Goal: Task Accomplishment & Management: Use online tool/utility

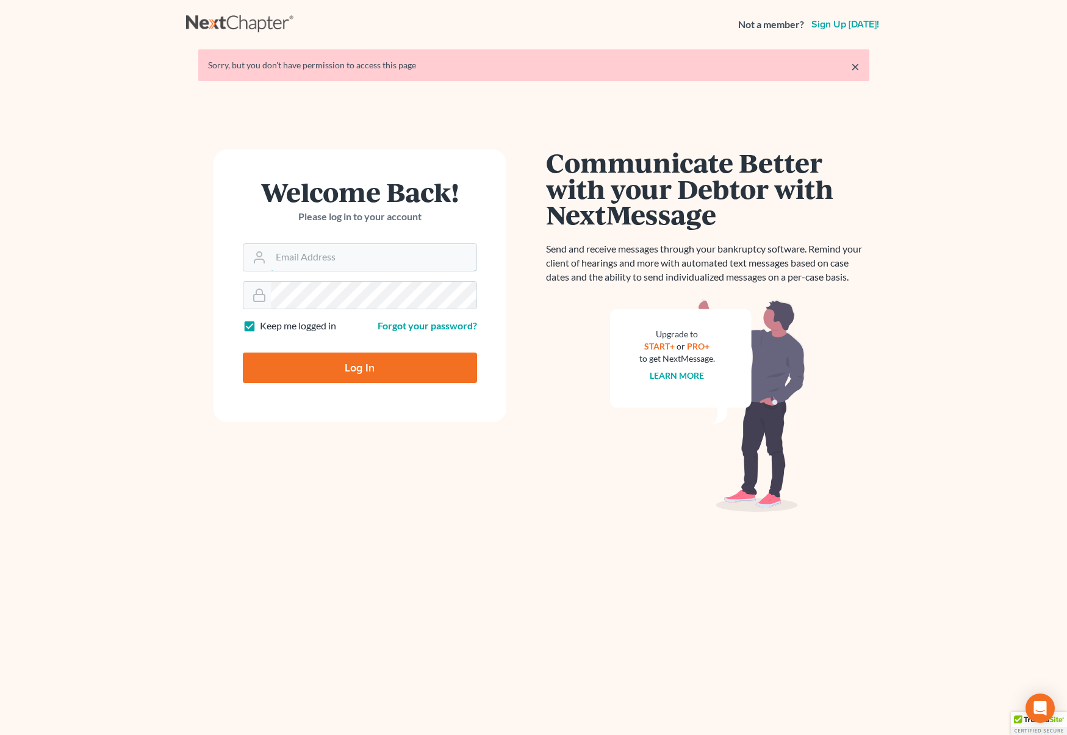
type input "[EMAIL_ADDRESS][DOMAIN_NAME]"
click at [376, 364] on input "Log In" at bounding box center [360, 368] width 234 height 31
type input "Thinking..."
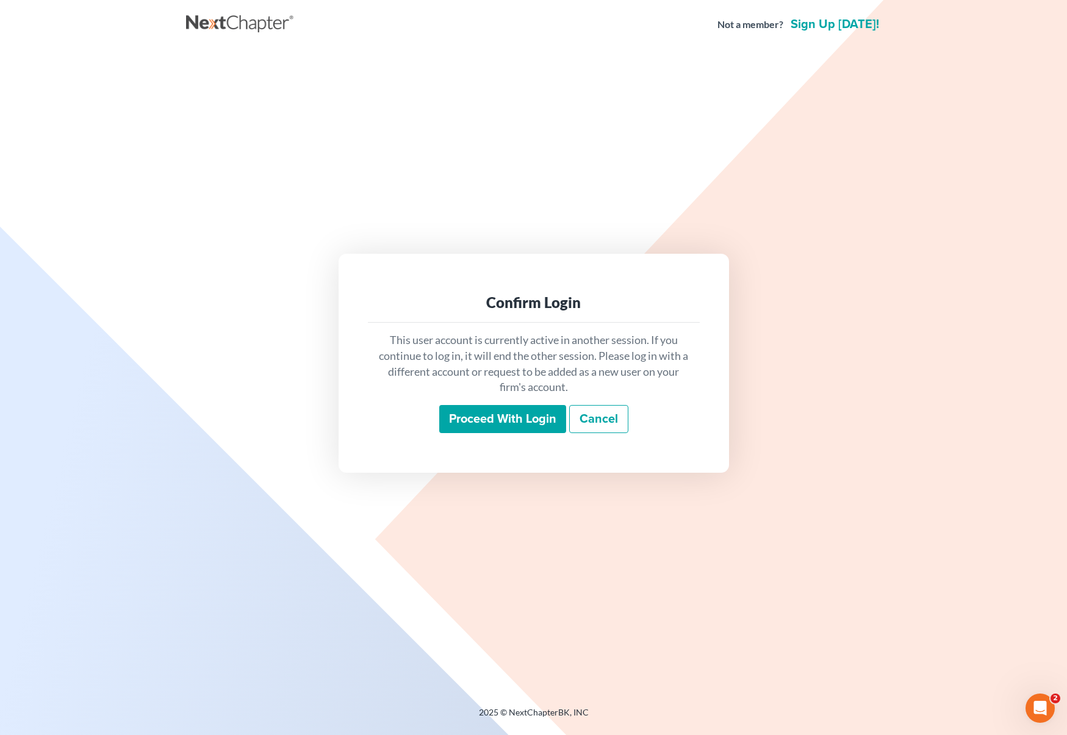
click at [480, 411] on input "Proceed with login" at bounding box center [502, 419] width 127 height 28
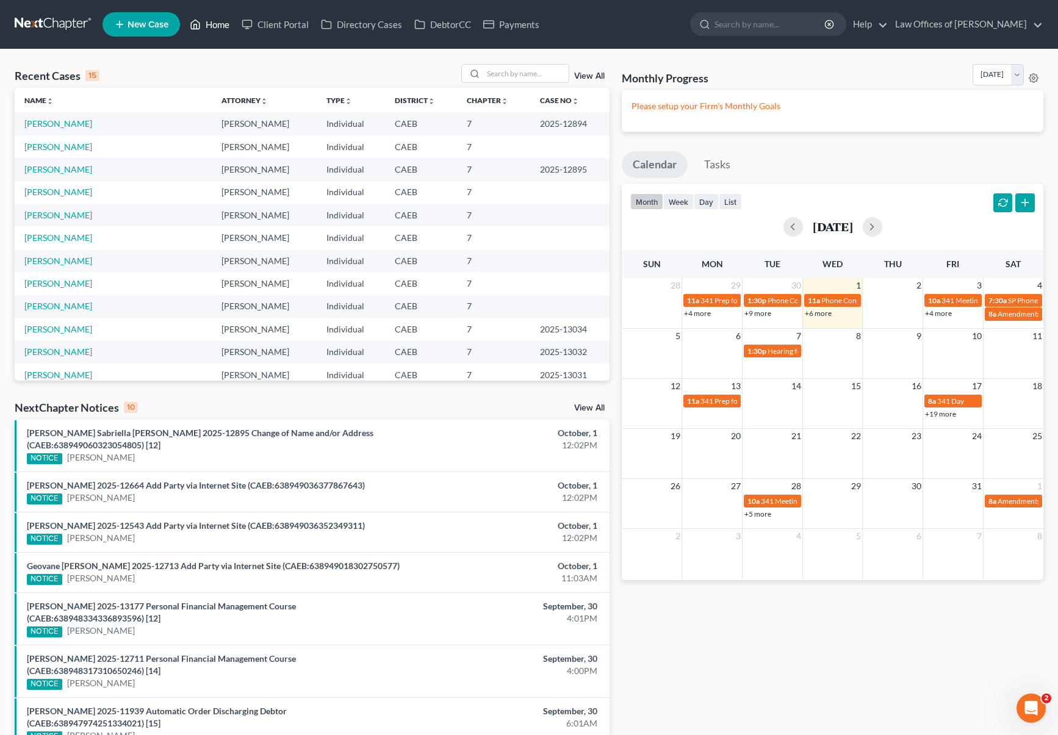
click at [223, 23] on link "Home" at bounding box center [210, 24] width 52 height 22
click at [503, 74] on input "search" at bounding box center [525, 74] width 85 height 18
click at [73, 264] on link "[PERSON_NAME]" at bounding box center [58, 261] width 68 height 10
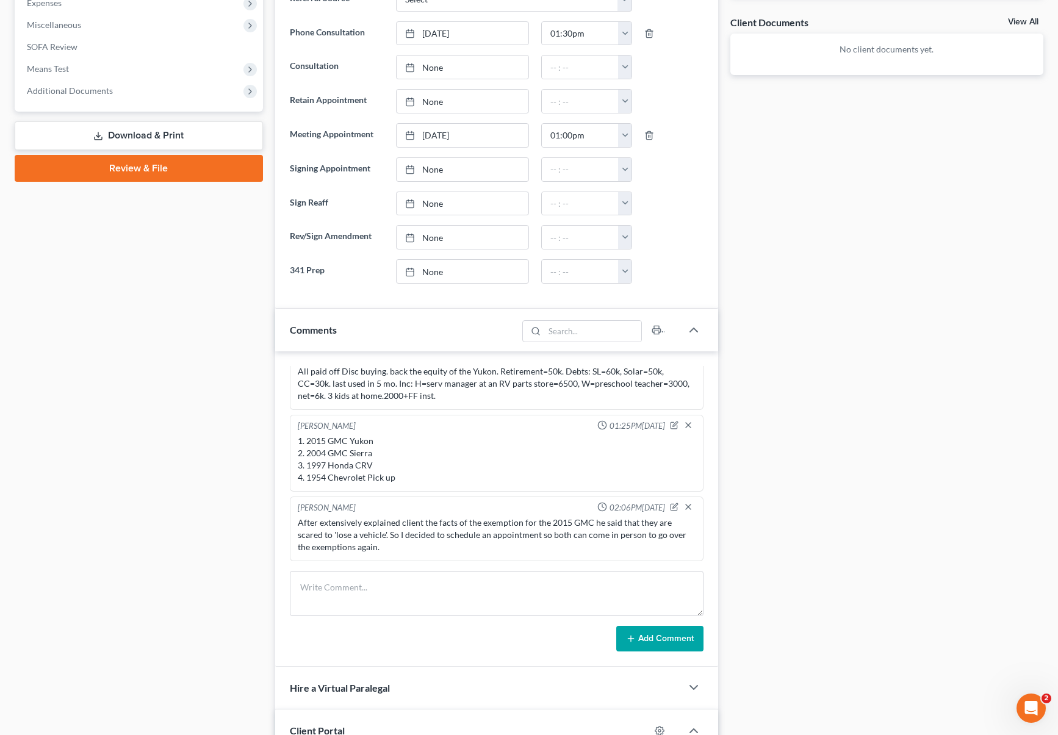
scroll to position [454, 0]
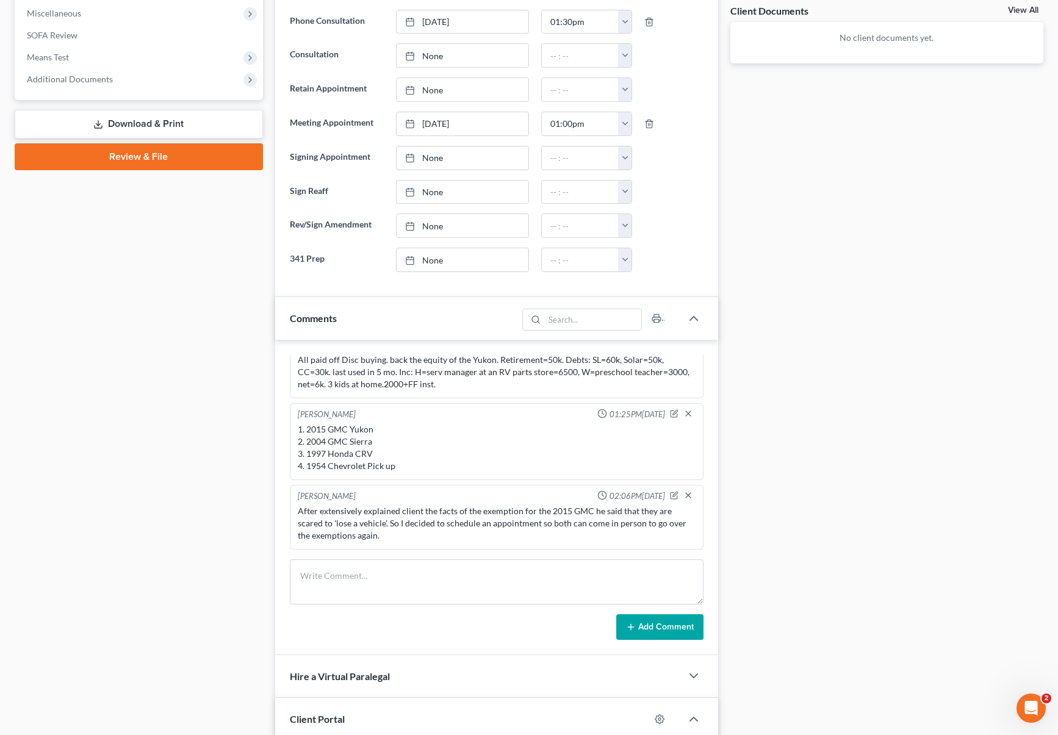
click at [399, 361] on div "Ind(M). Filed [DATE] 10-60175 [DATE]. Married. Buying O=210K, V=348k, P=1728, r…" at bounding box center [497, 360] width 398 height 61
click at [291, 353] on div "[PERSON_NAME] 04:31PM[DATE] LM. [PERSON_NAME] 04:52PM[DATE] Ind(M). Filed [DATE…" at bounding box center [496, 497] width 443 height 315
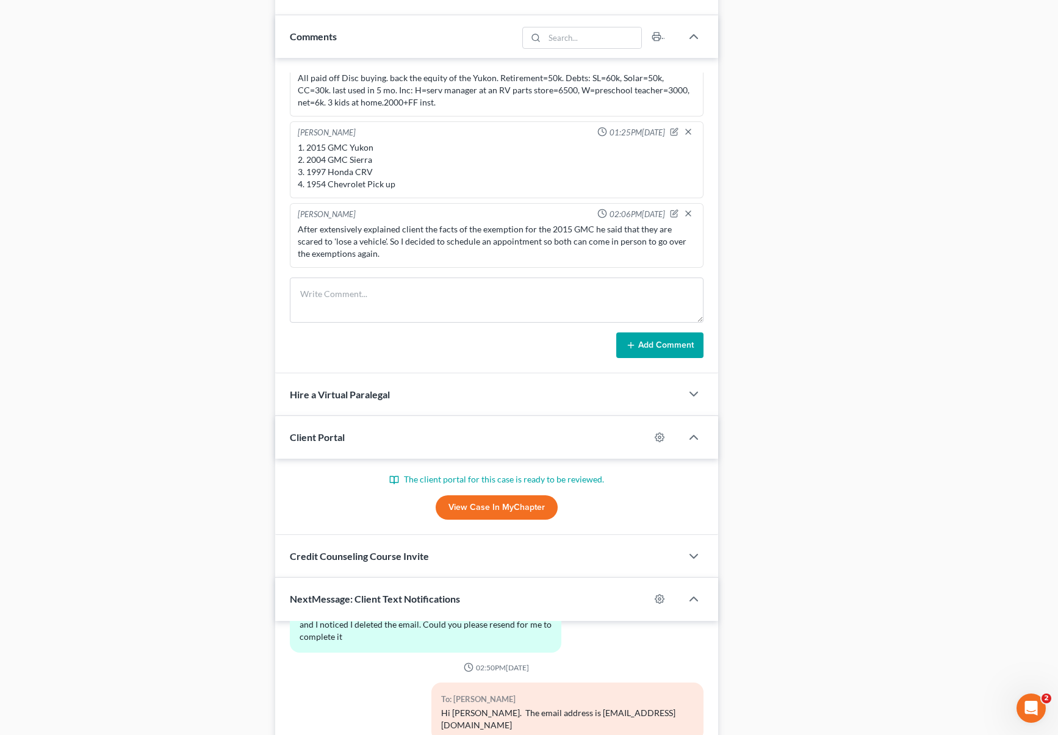
scroll to position [735, 0]
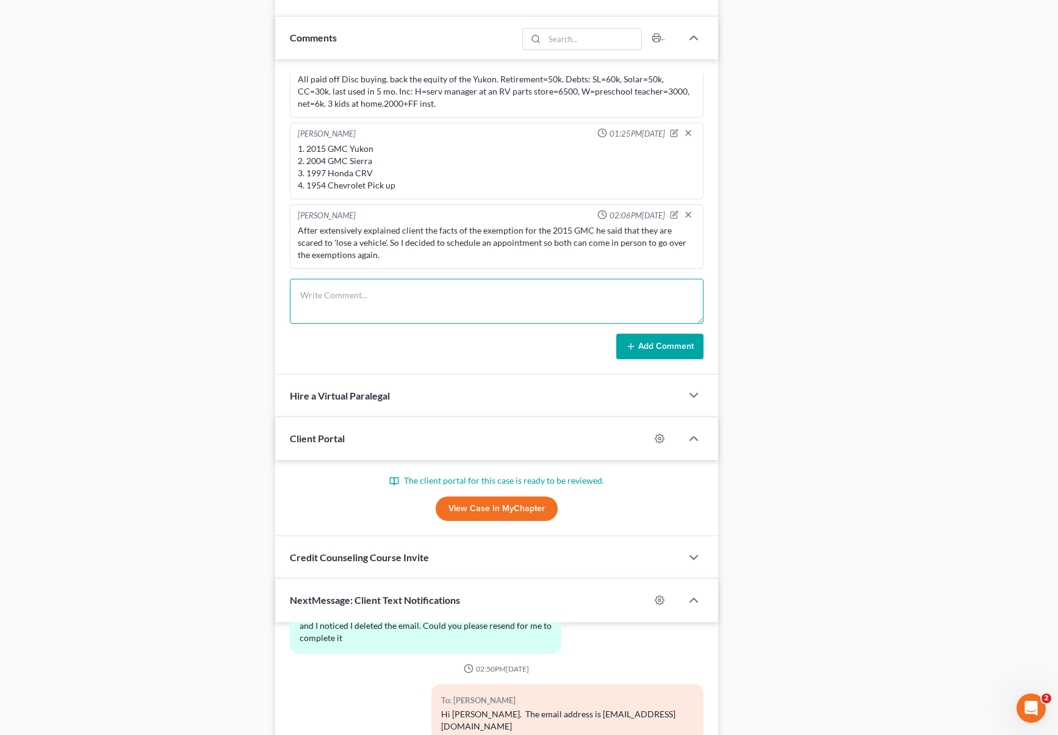
click at [334, 299] on textarea at bounding box center [497, 301] width 414 height 45
type textarea "Notice of default issued."
click at [636, 344] on button "Add Comment" at bounding box center [659, 347] width 87 height 26
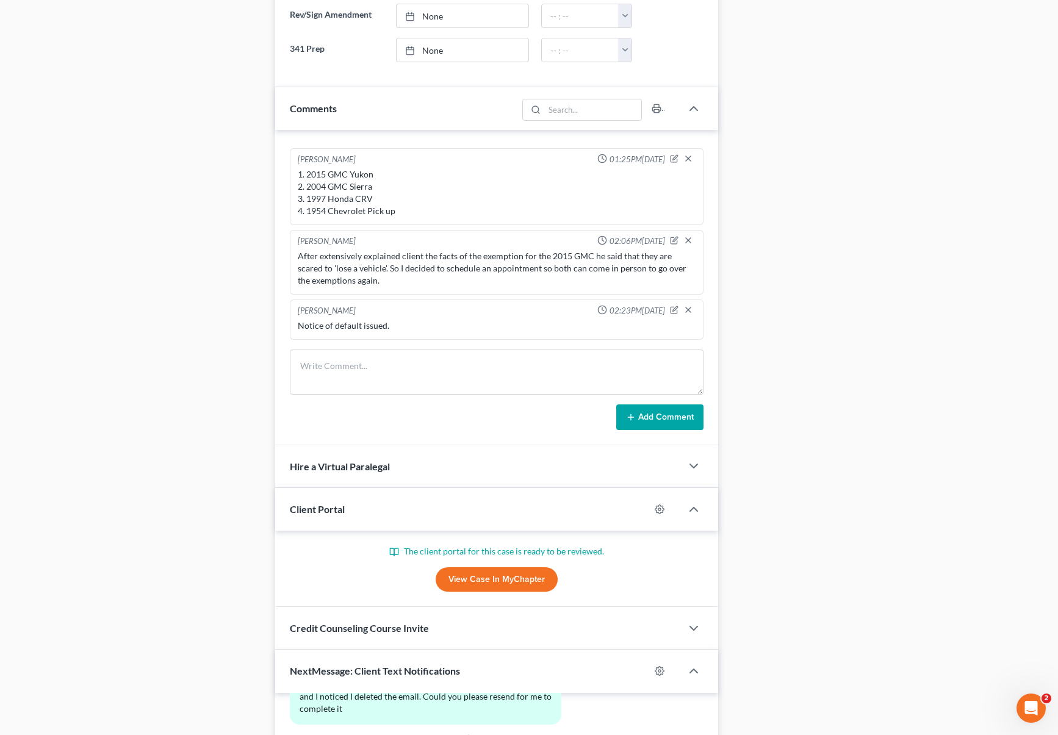
scroll to position [941, 0]
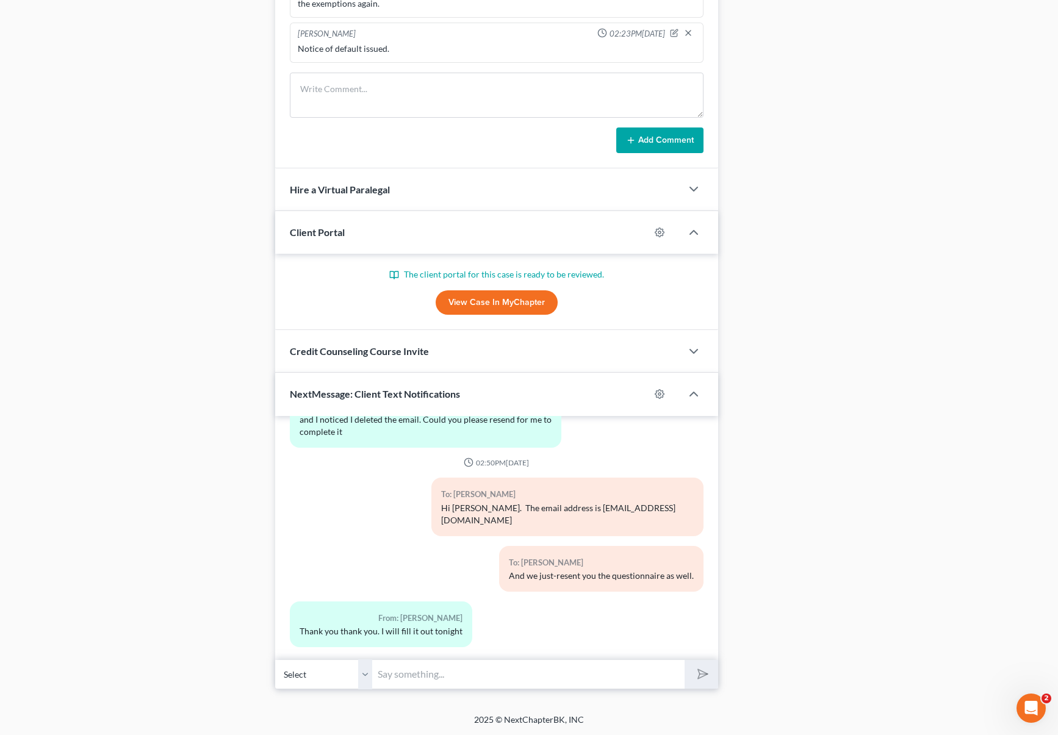
click at [525, 299] on link "View Case in MyChapter" at bounding box center [497, 302] width 122 height 24
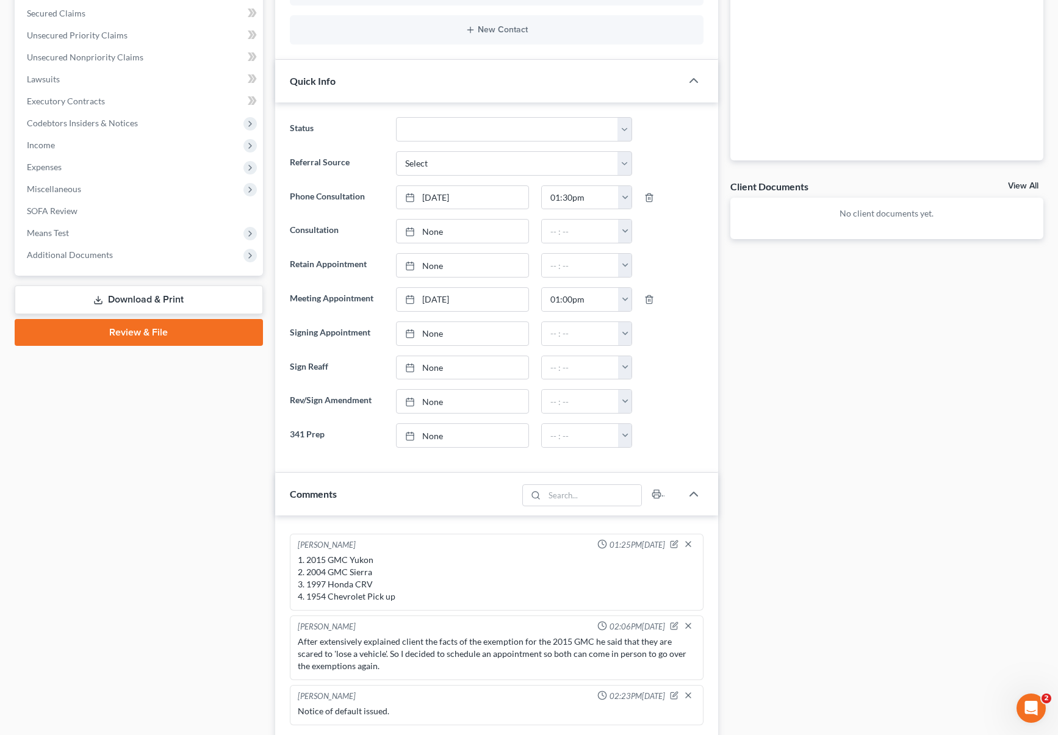
scroll to position [0, 0]
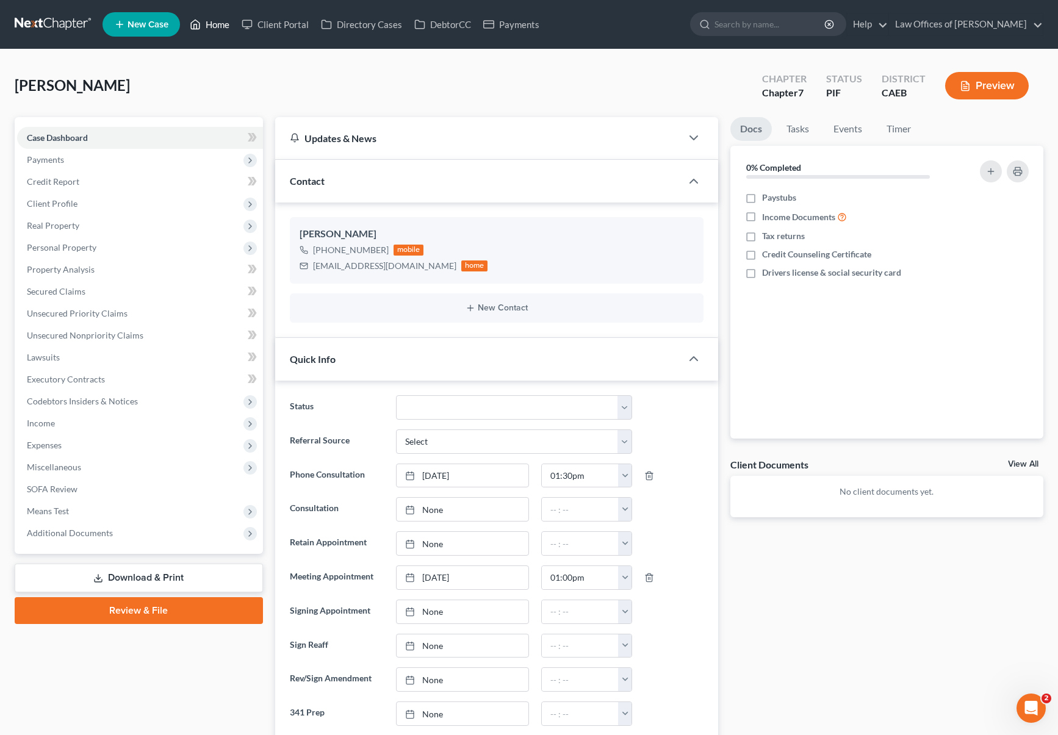
click at [229, 27] on link "Home" at bounding box center [210, 24] width 52 height 22
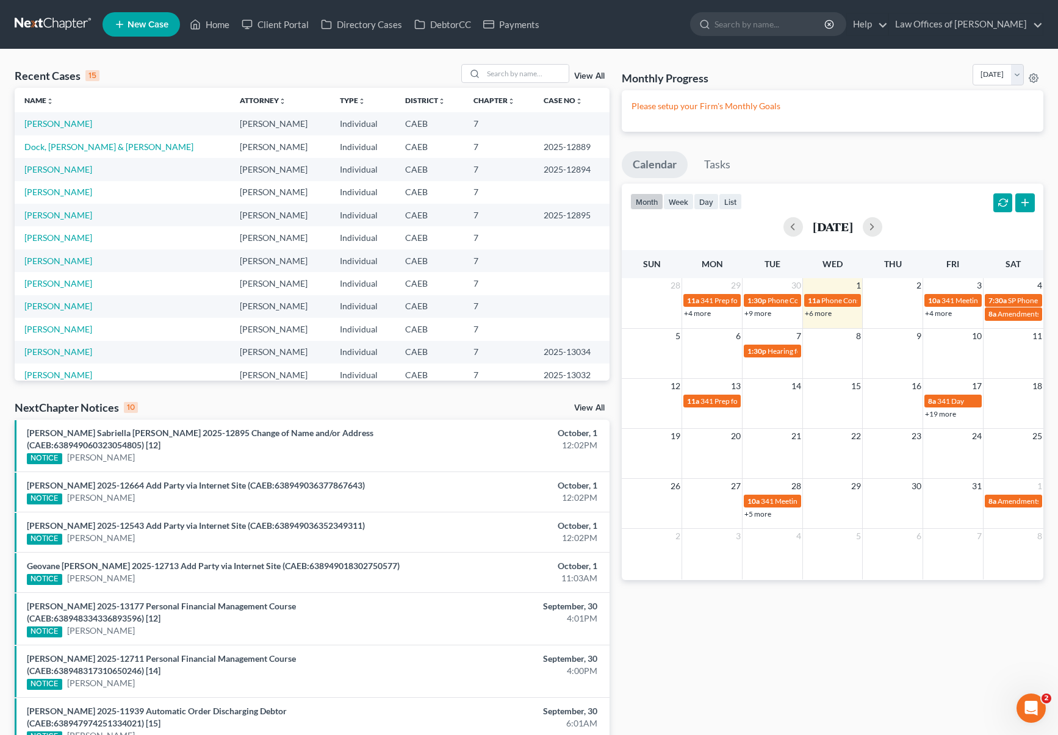
click at [695, 313] on link "+4 more" at bounding box center [697, 313] width 27 height 9
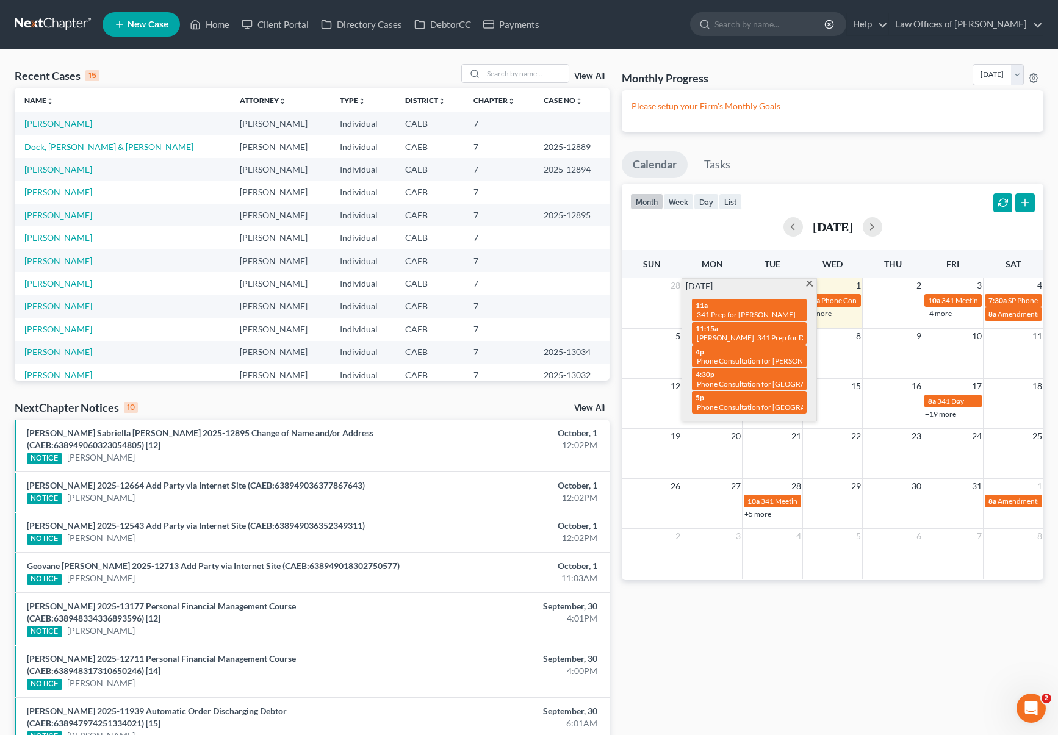
click at [812, 284] on span at bounding box center [809, 285] width 9 height 8
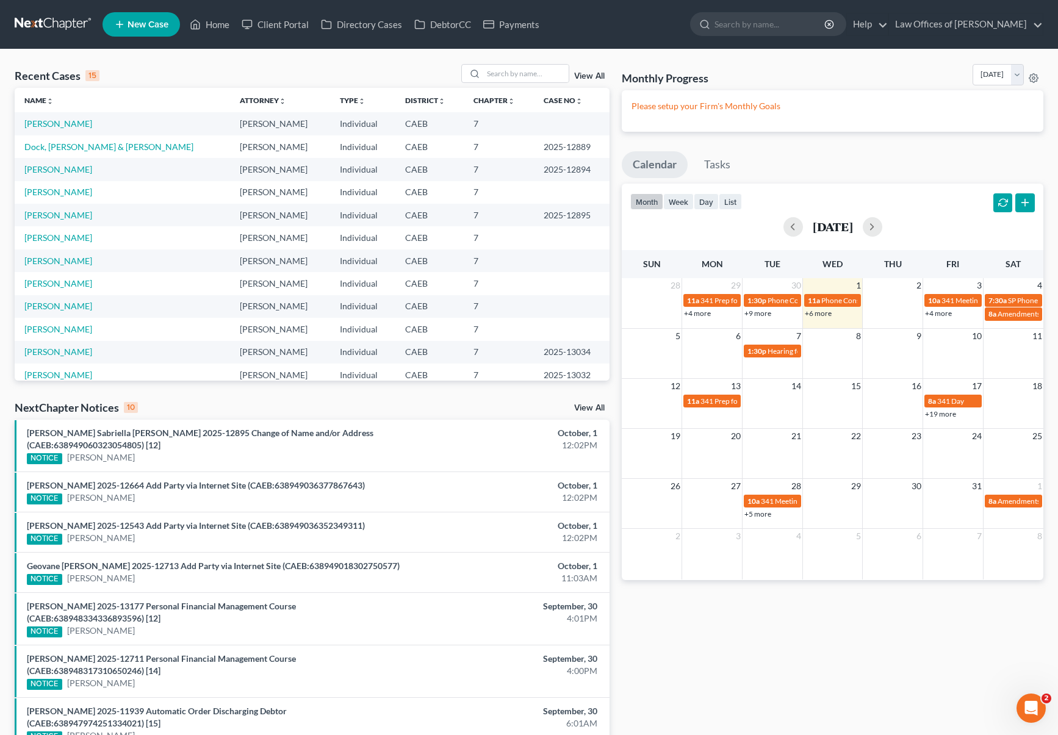
click at [814, 315] on link "+6 more" at bounding box center [818, 313] width 27 height 9
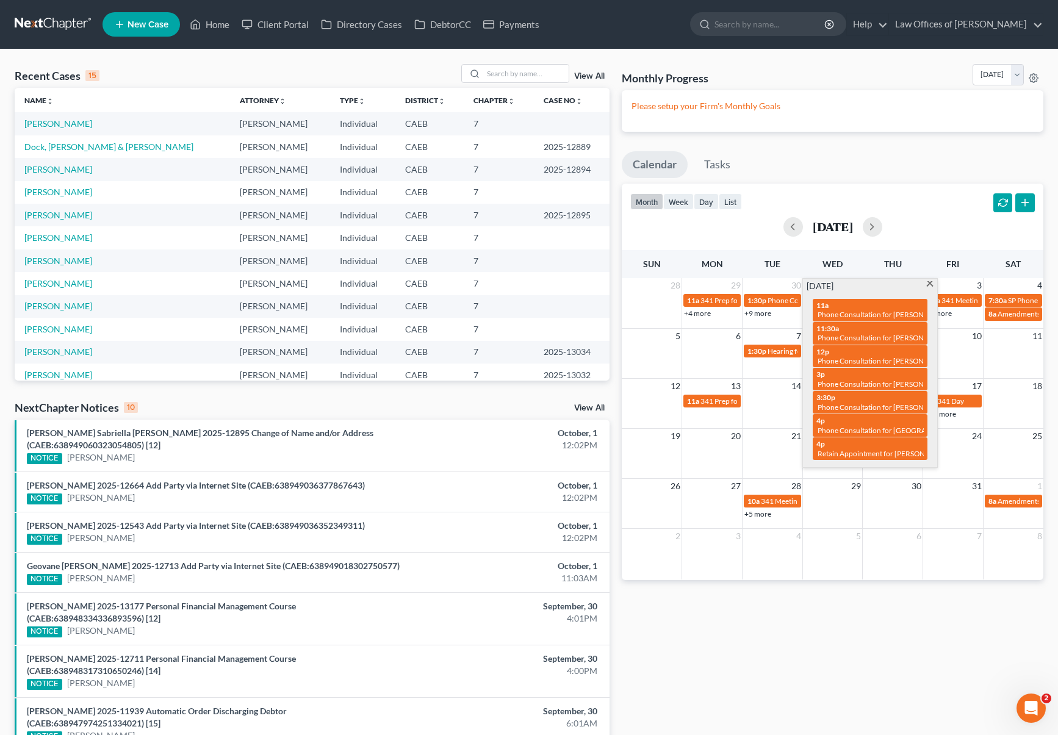
click at [929, 286] on span at bounding box center [930, 285] width 9 height 8
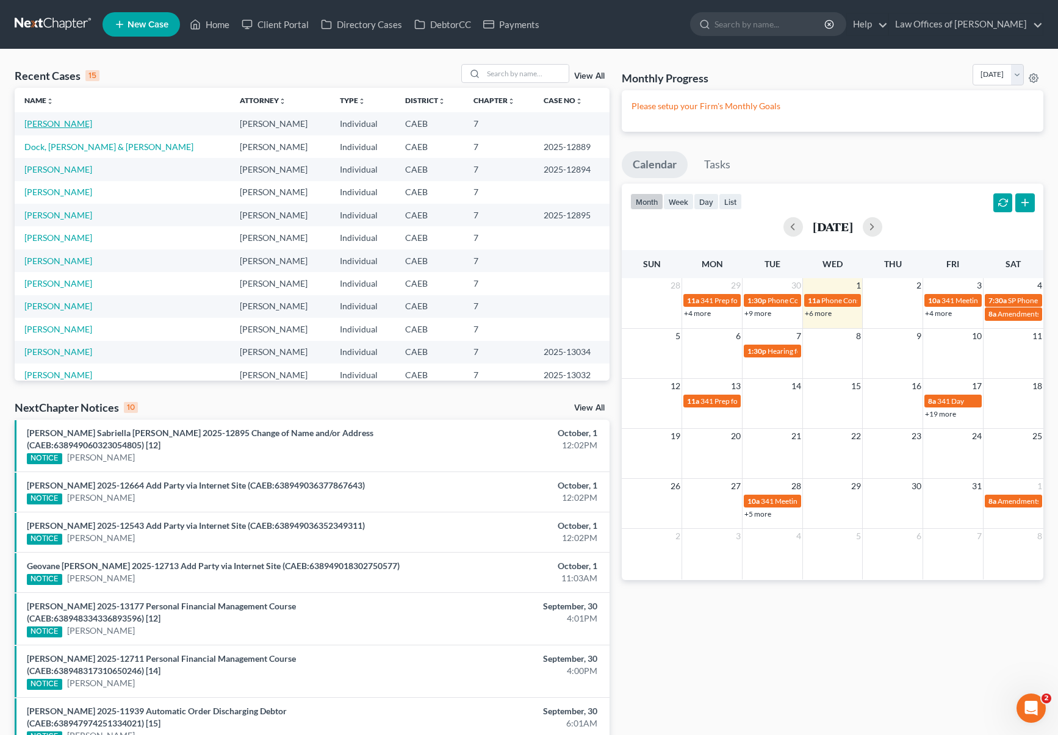
click at [63, 122] on link "[PERSON_NAME]" at bounding box center [58, 123] width 68 height 10
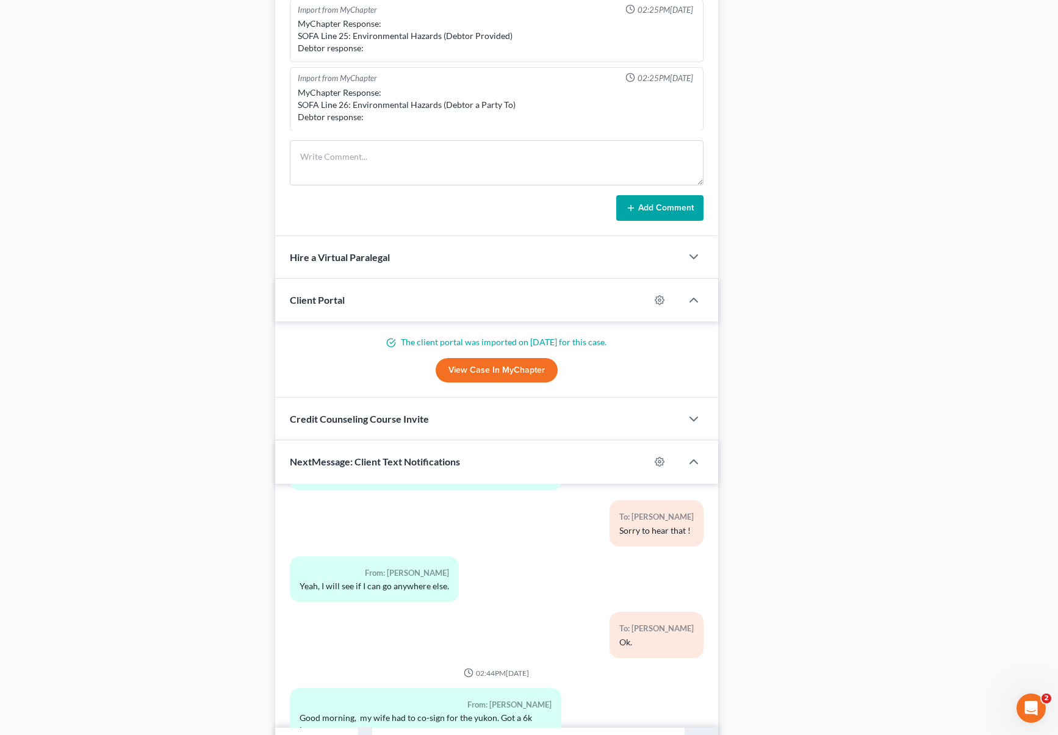
scroll to position [546, 0]
